Goal: Task Accomplishment & Management: Manage account settings

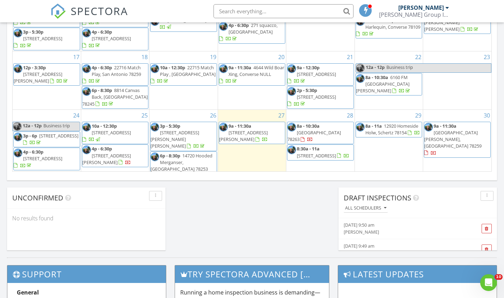
scroll to position [107, 0]
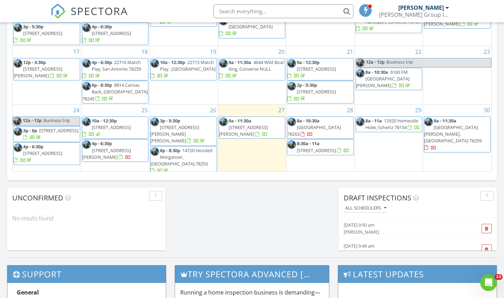
click at [121, 148] on span "215 Dilworth St, San Antonio 78203" at bounding box center [106, 153] width 49 height 13
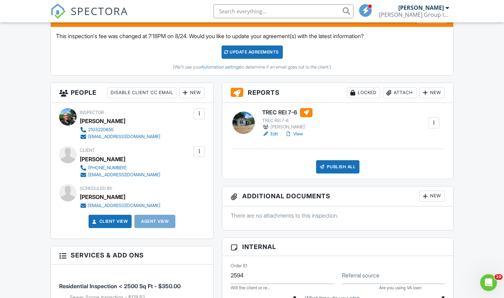
scroll to position [195, 0]
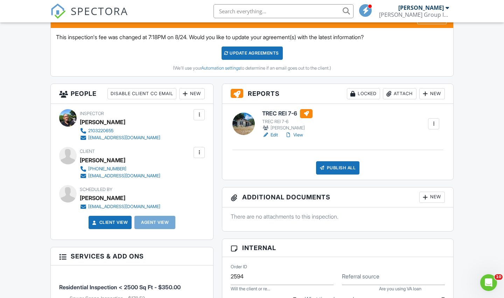
click at [275, 139] on link "Edit" at bounding box center [270, 135] width 16 height 7
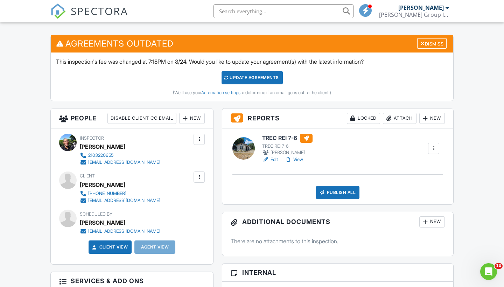
scroll to position [164, 0]
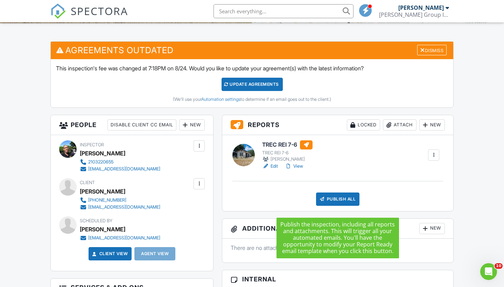
click at [334, 204] on div "Publish All" at bounding box center [338, 198] width 44 height 13
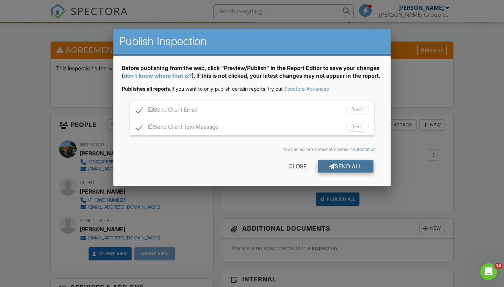
click at [336, 172] on div "Send All" at bounding box center [346, 166] width 56 height 13
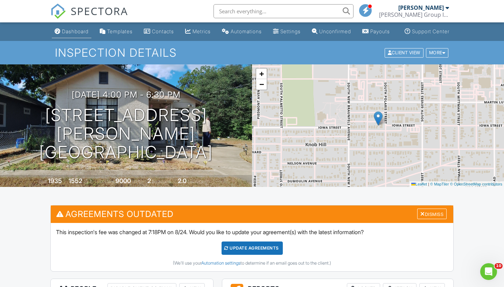
click at [66, 34] on div "Dashboard" at bounding box center [75, 31] width 27 height 6
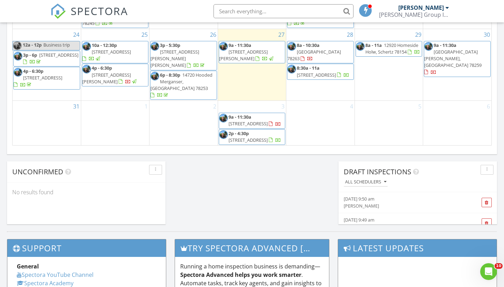
scroll to position [519, 0]
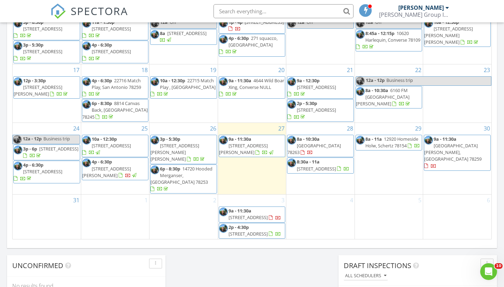
click at [265, 148] on span "9a - 11:30a 3194 Daisy Meadow, New Braunfels 78130" at bounding box center [252, 146] width 66 height 21
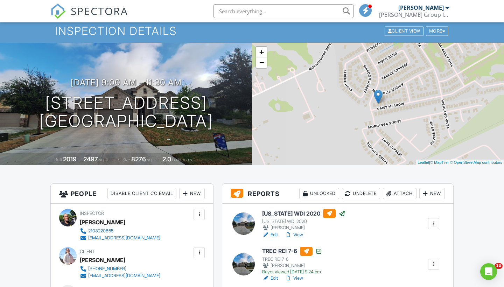
scroll to position [107, 0]
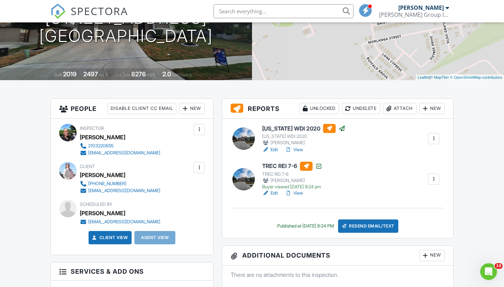
click at [277, 197] on link "Edit" at bounding box center [270, 193] width 16 height 7
